Goal: Check status: Check status

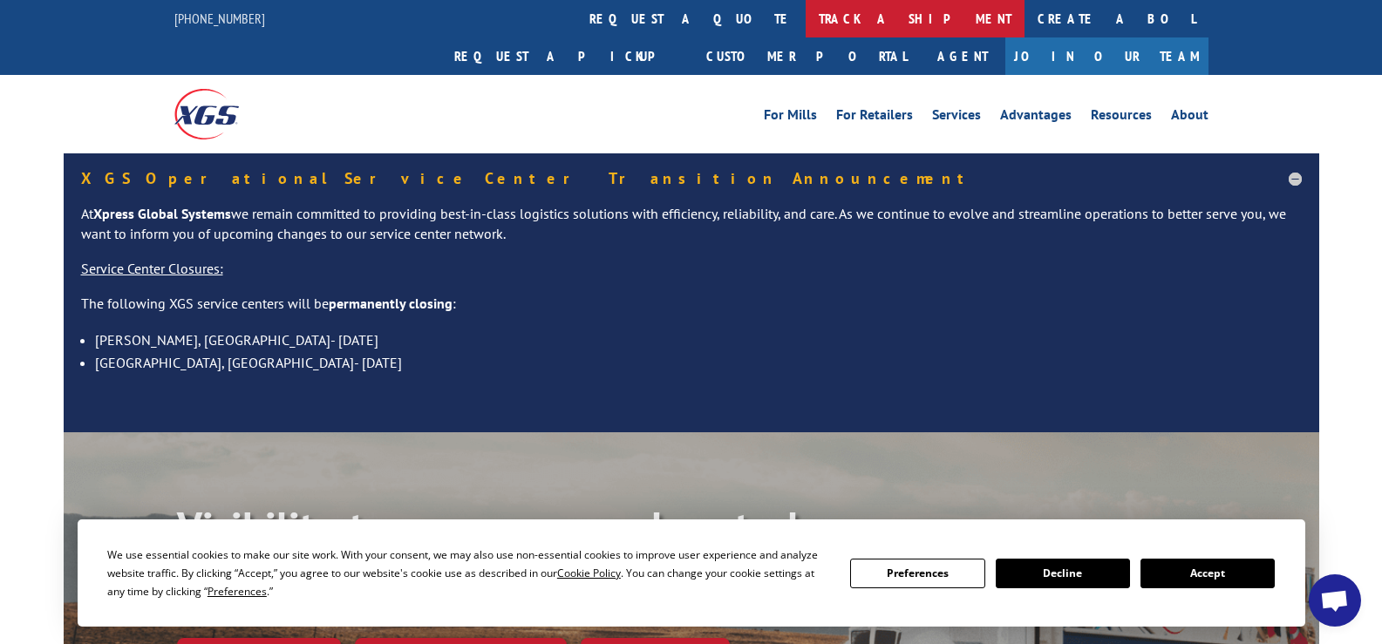
click at [805, 17] on link "track a shipment" at bounding box center [914, 18] width 219 height 37
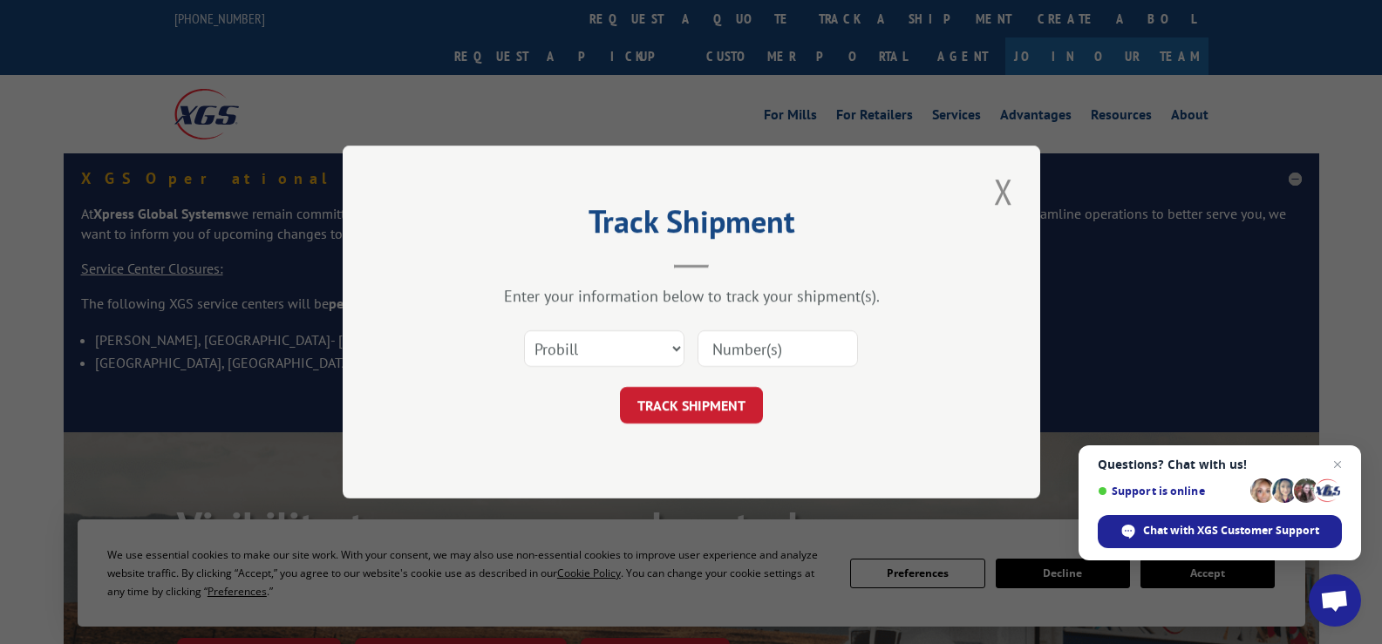
click at [722, 345] on input at bounding box center [777, 348] width 160 height 37
paste input "371064"
type input "371064"
click at [730, 409] on button "TRACK SHIPMENT" at bounding box center [691, 405] width 143 height 37
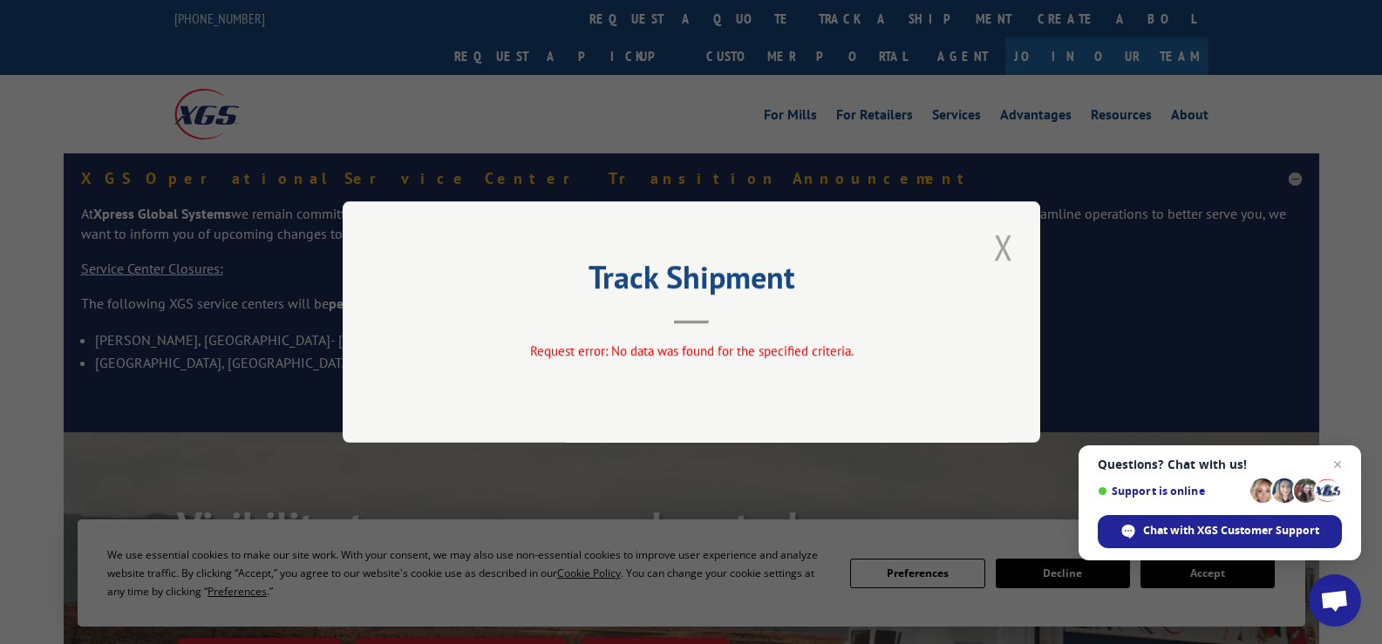
click at [1005, 237] on button "Close modal" at bounding box center [1004, 247] width 30 height 48
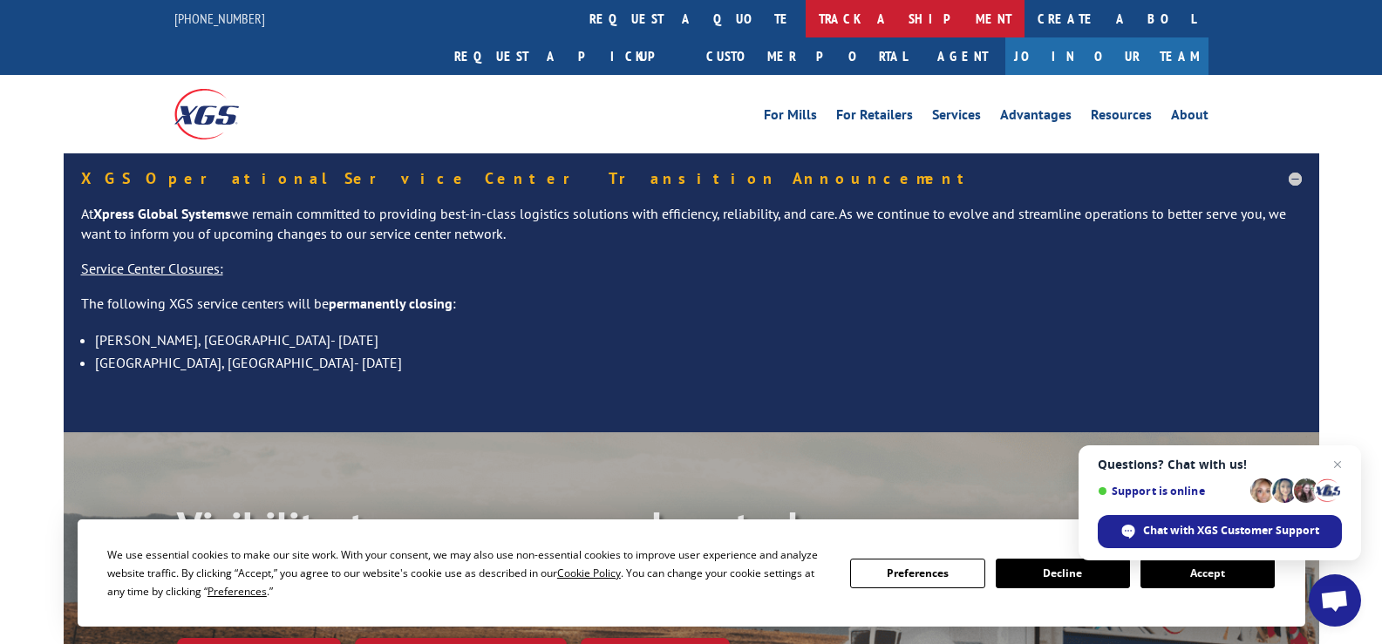
click at [805, 20] on link "track a shipment" at bounding box center [914, 18] width 219 height 37
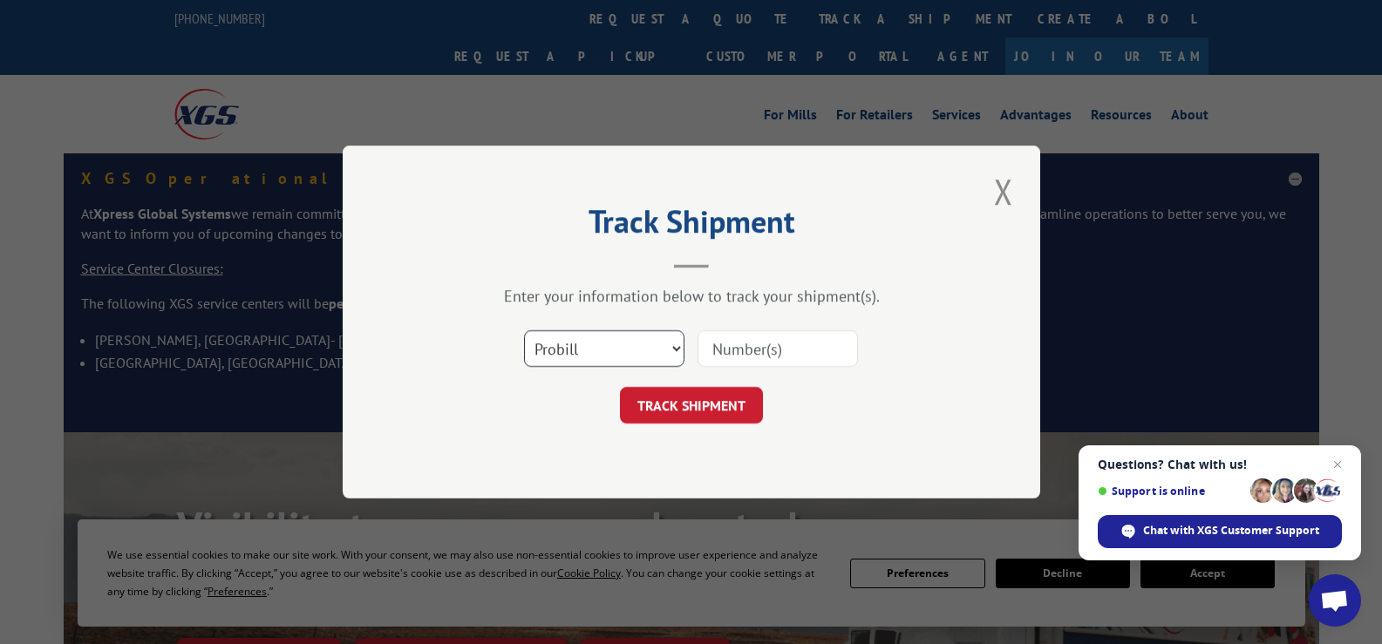
click at [631, 350] on select "Select category... Probill BOL PO" at bounding box center [604, 348] width 160 height 37
select select "bol"
click at [524, 330] on select "Select category... Probill BOL PO" at bounding box center [604, 348] width 160 height 37
click at [723, 357] on input at bounding box center [777, 348] width 160 height 37
type input "PNW003387984"
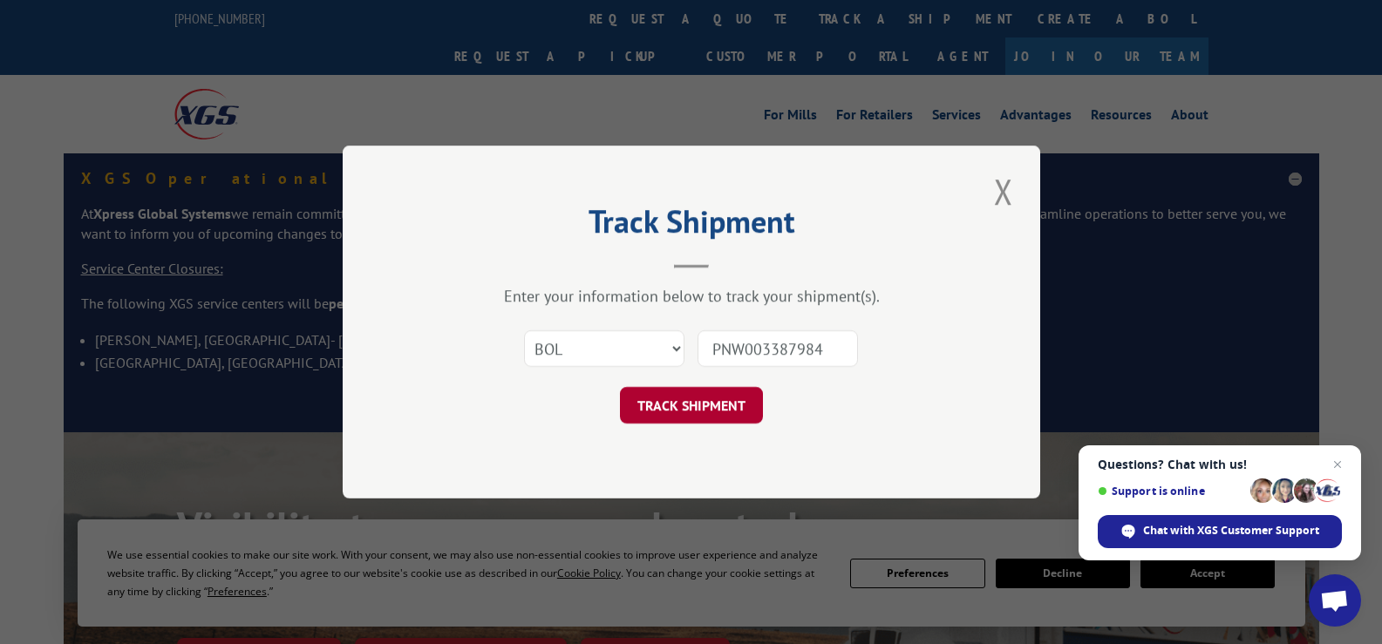
click at [709, 413] on button "TRACK SHIPMENT" at bounding box center [691, 405] width 143 height 37
